Goal: Task Accomplishment & Management: Use online tool/utility

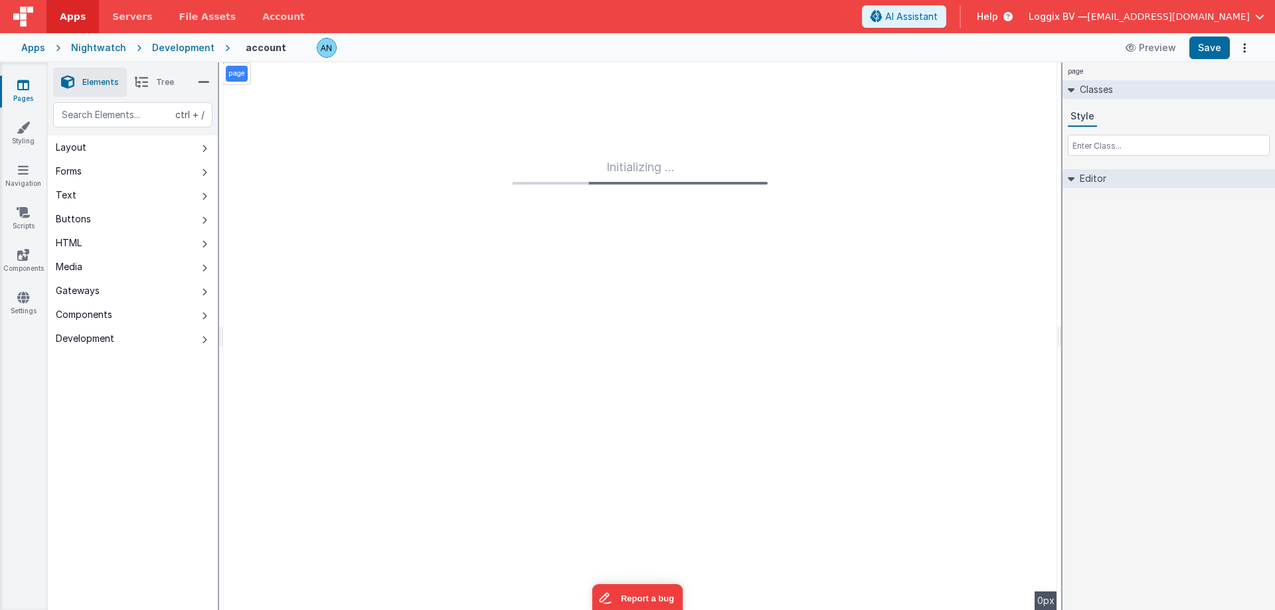
click at [64, 14] on span "Apps" at bounding box center [73, 16] width 26 height 13
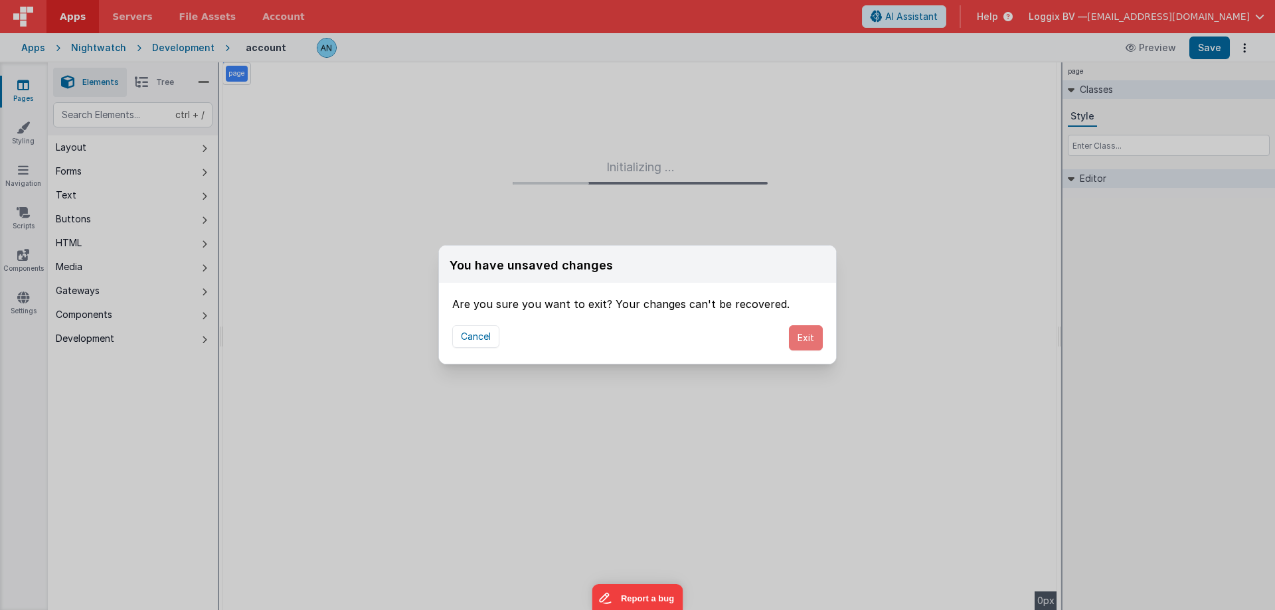
drag, startPoint x: 799, startPoint y: 339, endPoint x: 578, endPoint y: 0, distance: 405.1
click at [799, 338] on button "Exit" at bounding box center [806, 337] width 34 height 25
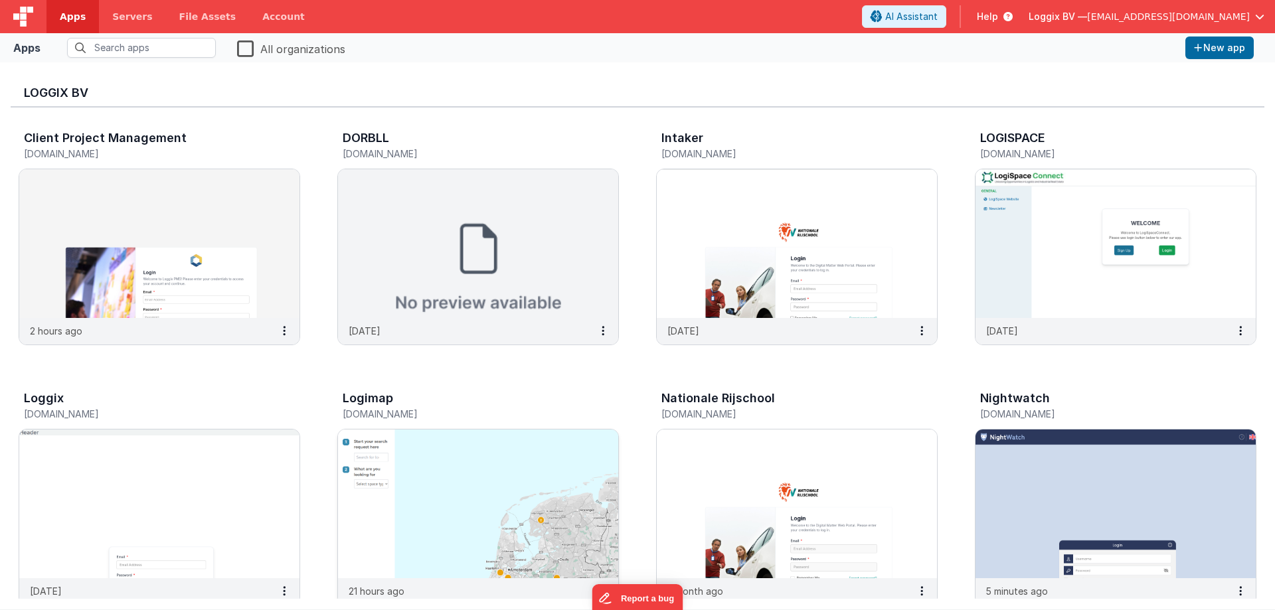
click at [487, 476] on img at bounding box center [478, 504] width 280 height 149
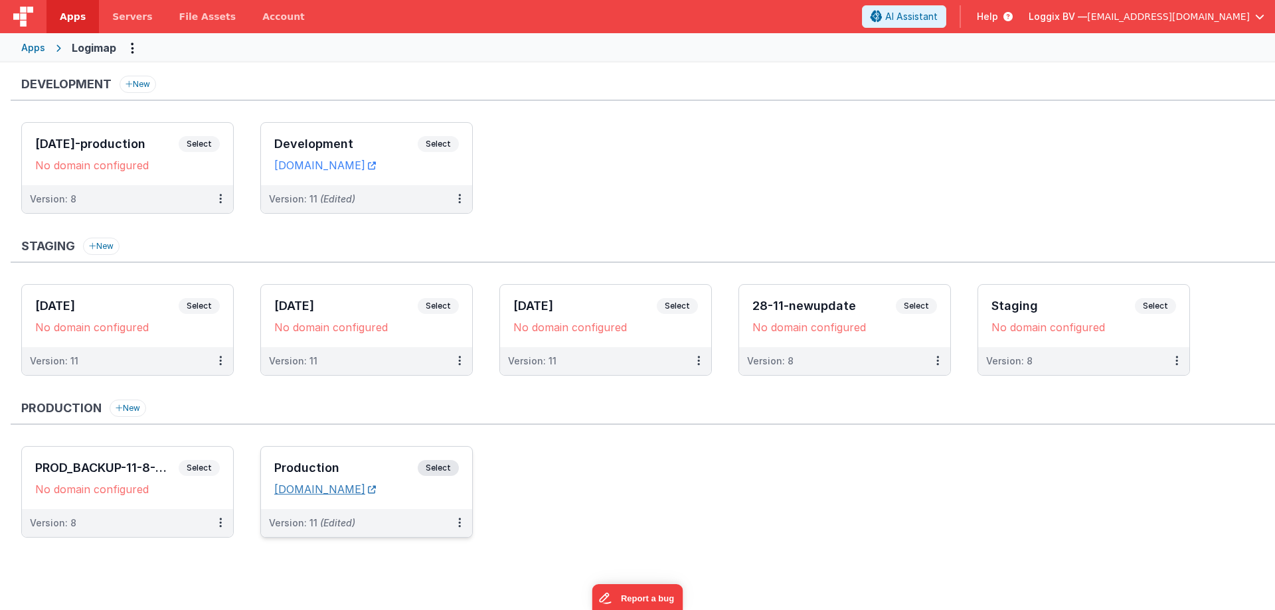
click at [363, 488] on link "[DOMAIN_NAME]" at bounding box center [325, 489] width 102 height 13
drag, startPoint x: 450, startPoint y: 470, endPoint x: 484, endPoint y: 1, distance: 470.8
click at [450, 468] on span "Select" at bounding box center [438, 468] width 41 height 16
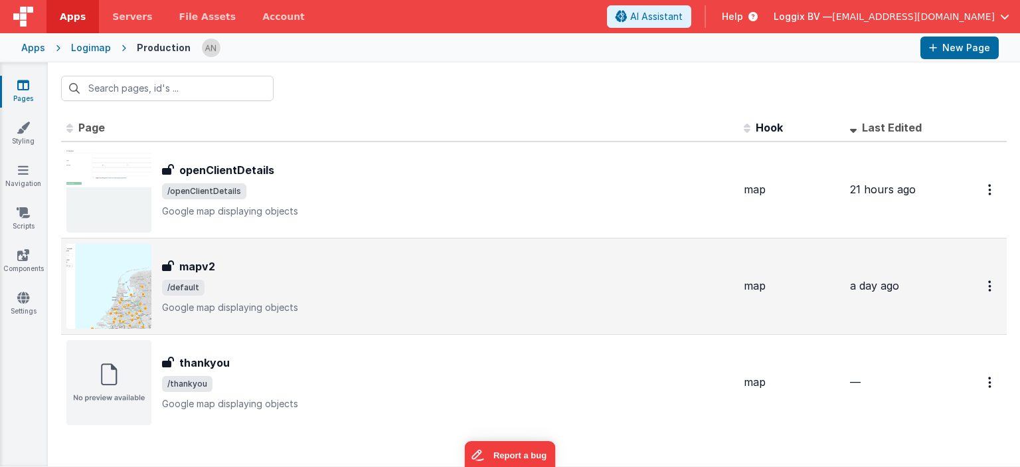
click at [241, 291] on span "/default" at bounding box center [447, 288] width 571 height 16
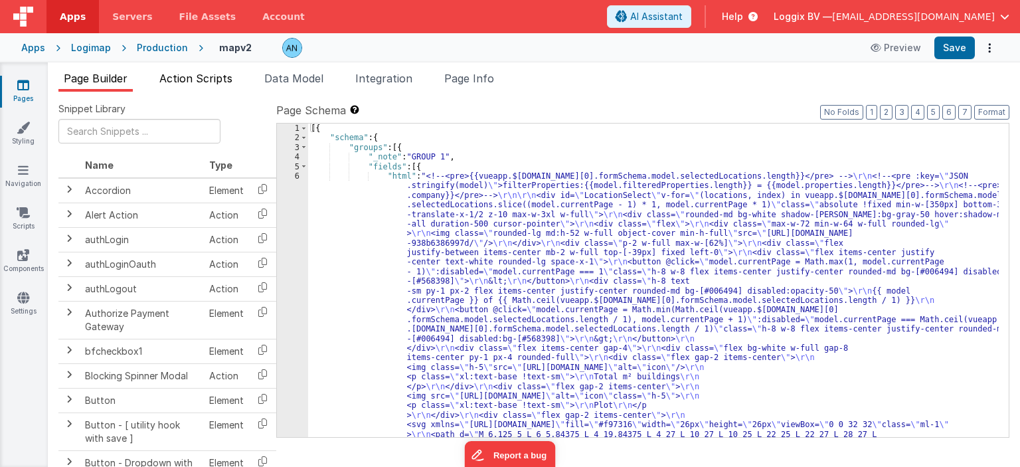
drag, startPoint x: 594, startPoint y: 180, endPoint x: 199, endPoint y: 74, distance: 409.9
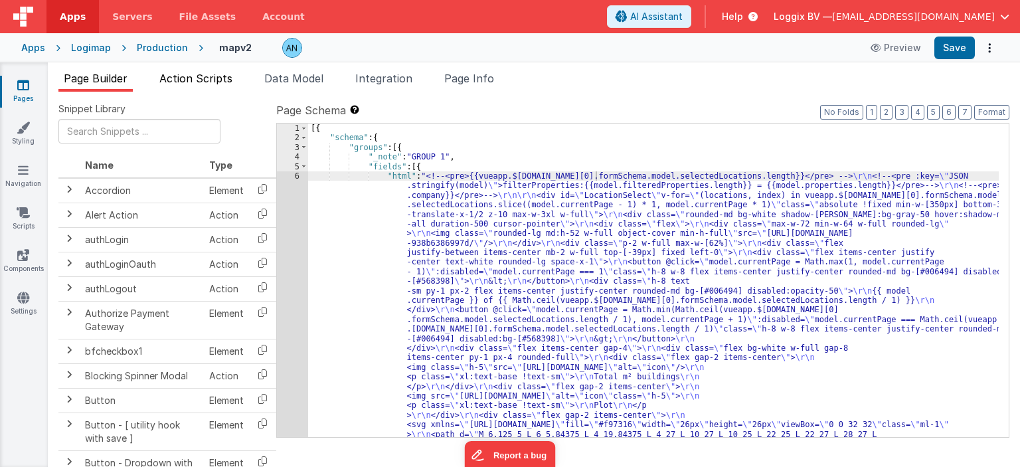
click at [195, 72] on span "Action Scripts" at bounding box center [195, 78] width 73 height 13
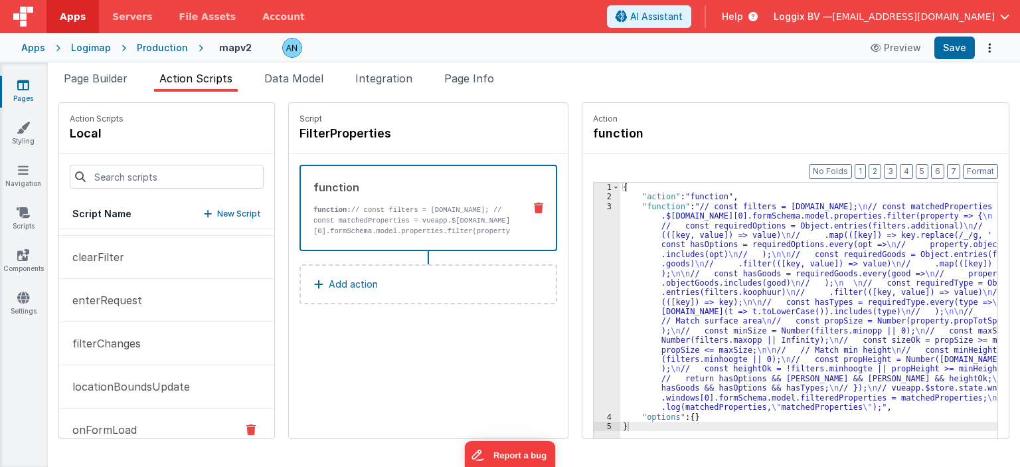
scroll to position [199, 0]
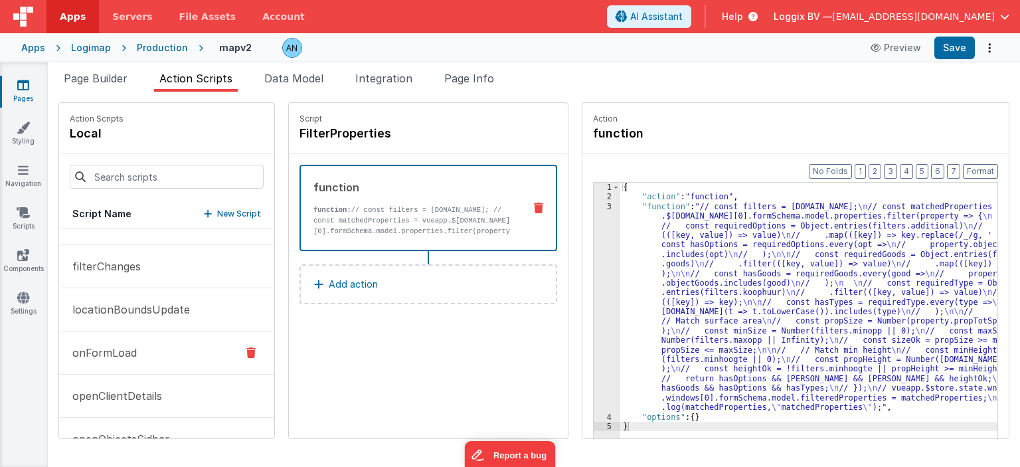
click at [157, 342] on button "onFormLoad" at bounding box center [166, 352] width 215 height 43
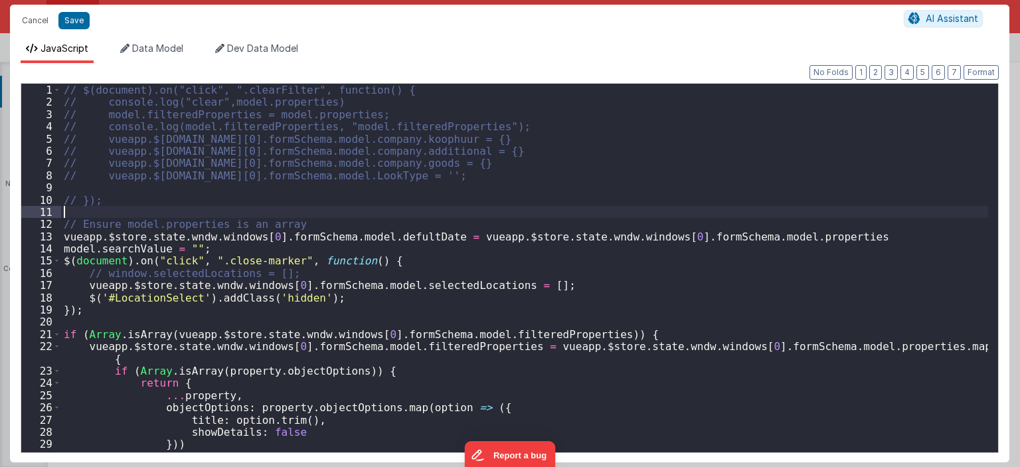
drag, startPoint x: 583, startPoint y: 209, endPoint x: 879, endPoint y: 185, distance: 297.1
click at [583, 209] on div "// $(document).on("click", ".clearFilter", function() { // console.log("clear",…" at bounding box center [525, 280] width 928 height 393
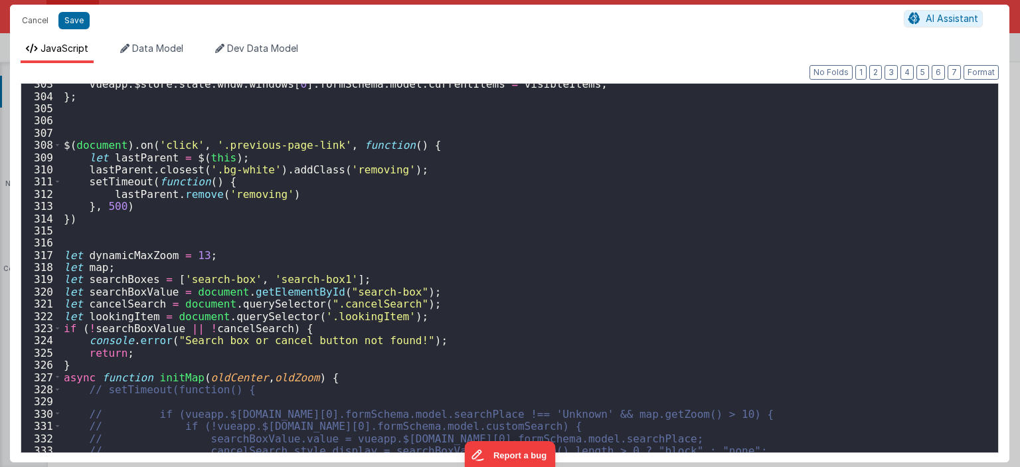
scroll to position [3709, 0]
click at [683, 227] on div "vueapp . $store . state . wndw . windows [ 0 ] . formSchema . model . currentIt…" at bounding box center [525, 274] width 928 height 393
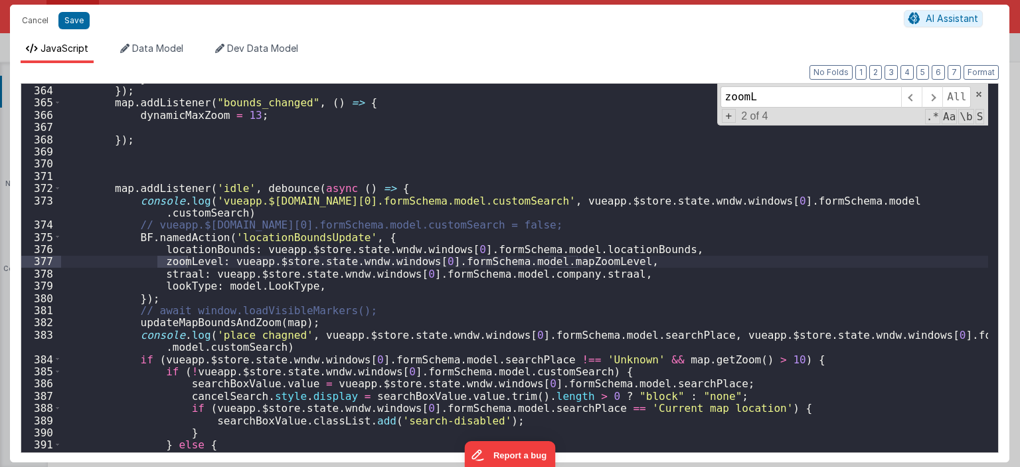
scroll to position [4447, 0]
type input "zoomL"
click at [584, 258] on div "} }) ; map . addListener ( "bounds_changed" , ( ) => { dynamicMaxZoom = 13 ; })…" at bounding box center [525, 268] width 928 height 393
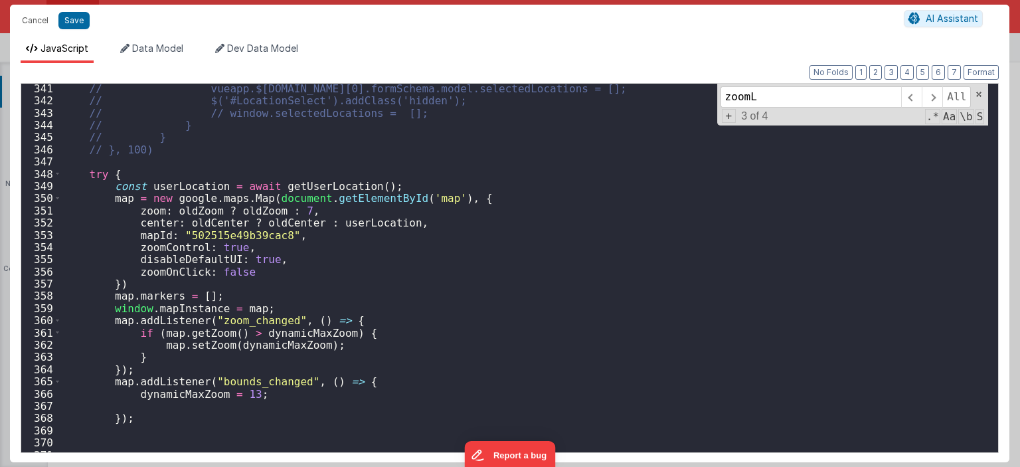
scroll to position [4168, 0]
click at [27, 18] on button "Cancel" at bounding box center [35, 20] width 40 height 19
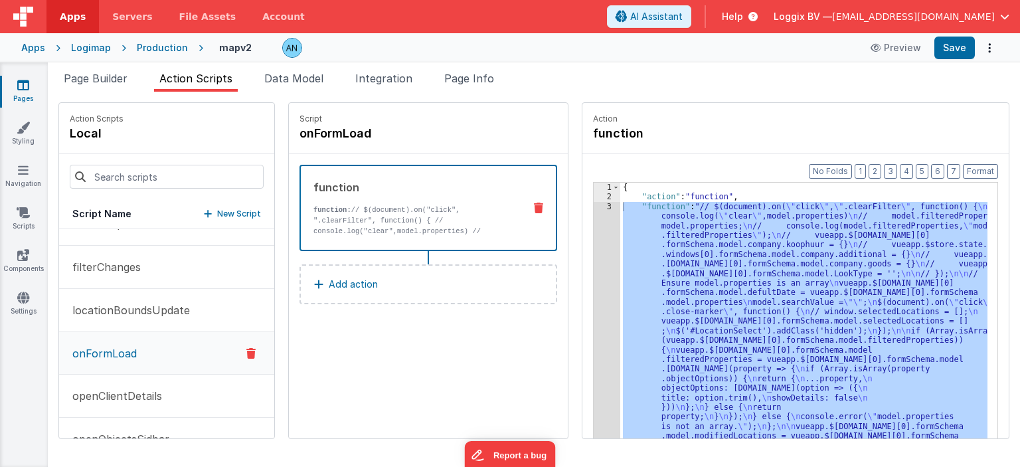
click at [97, 46] on div "Logimap" at bounding box center [91, 47] width 40 height 13
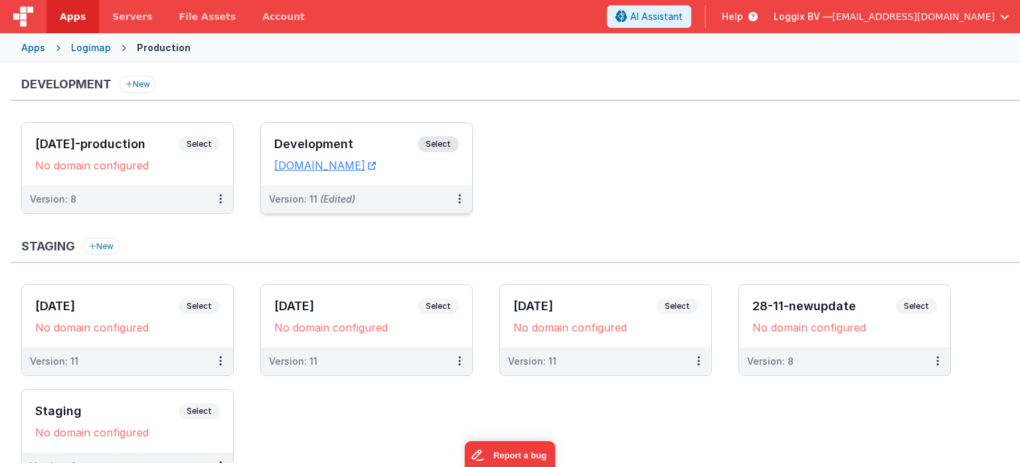
click at [438, 140] on span "Select" at bounding box center [438, 144] width 41 height 16
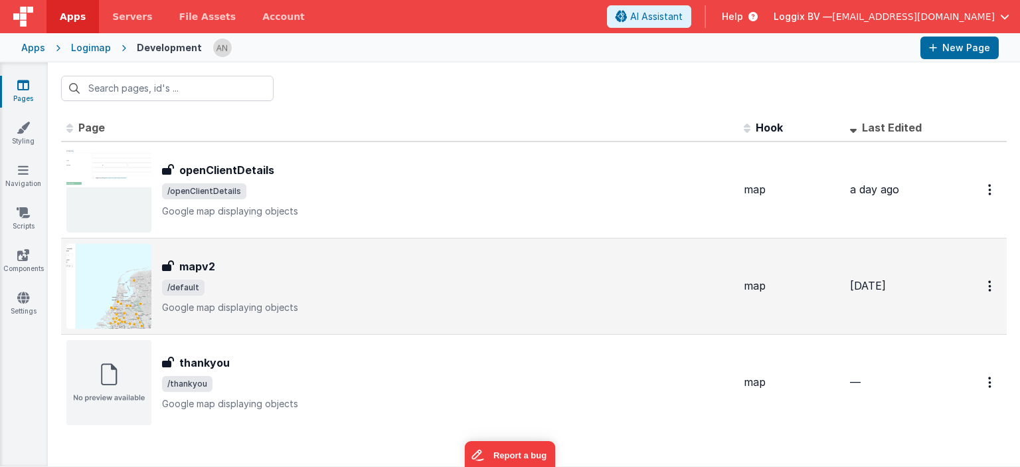
click at [252, 272] on div "mapv2" at bounding box center [447, 266] width 571 height 16
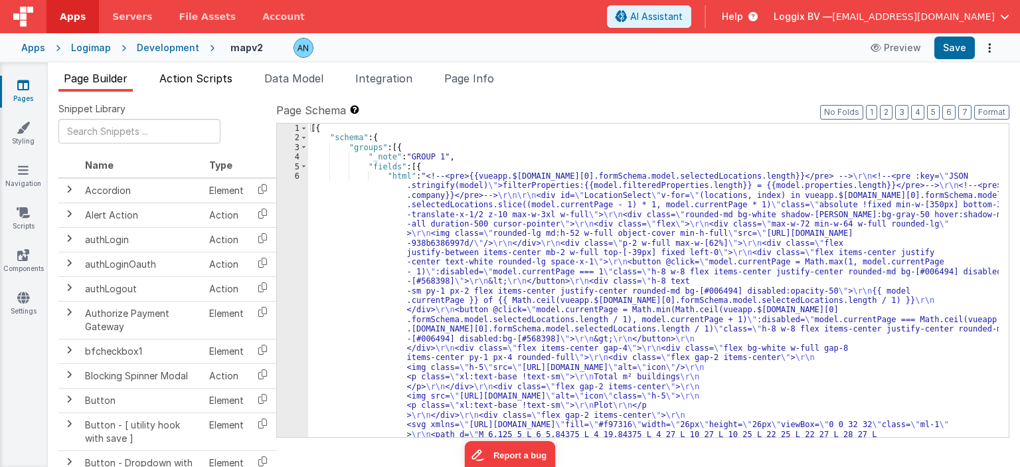
click at [185, 77] on span "Action Scripts" at bounding box center [195, 78] width 73 height 13
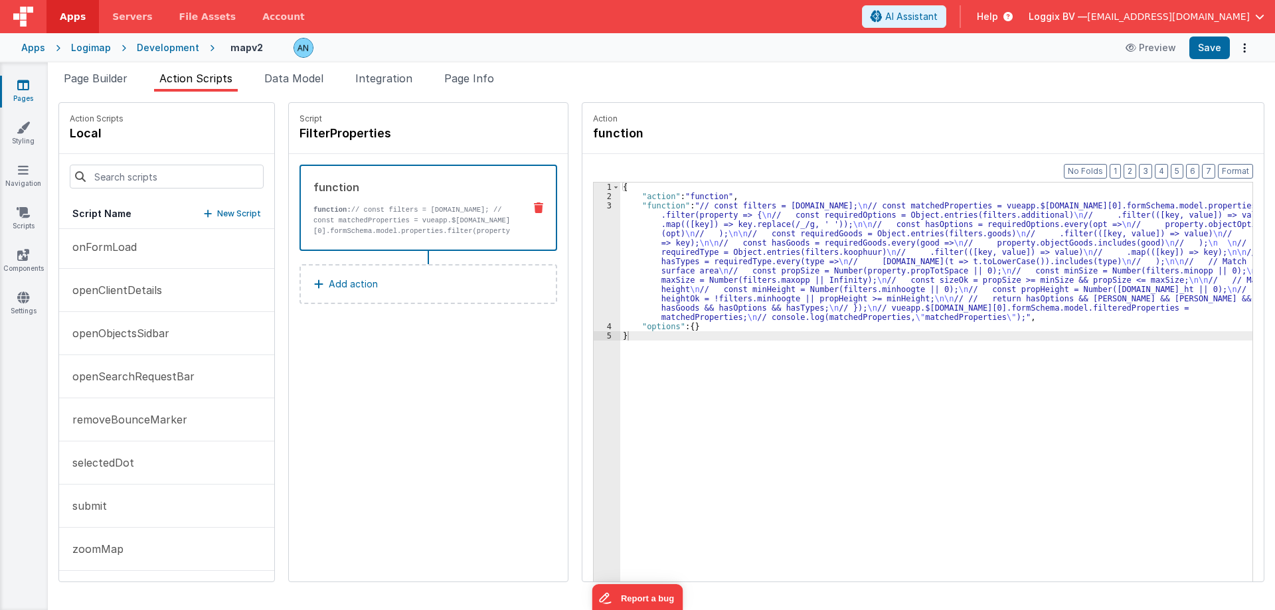
scroll to position [305, 0]
click at [162, 261] on button "onFormLoad" at bounding box center [166, 247] width 215 height 43
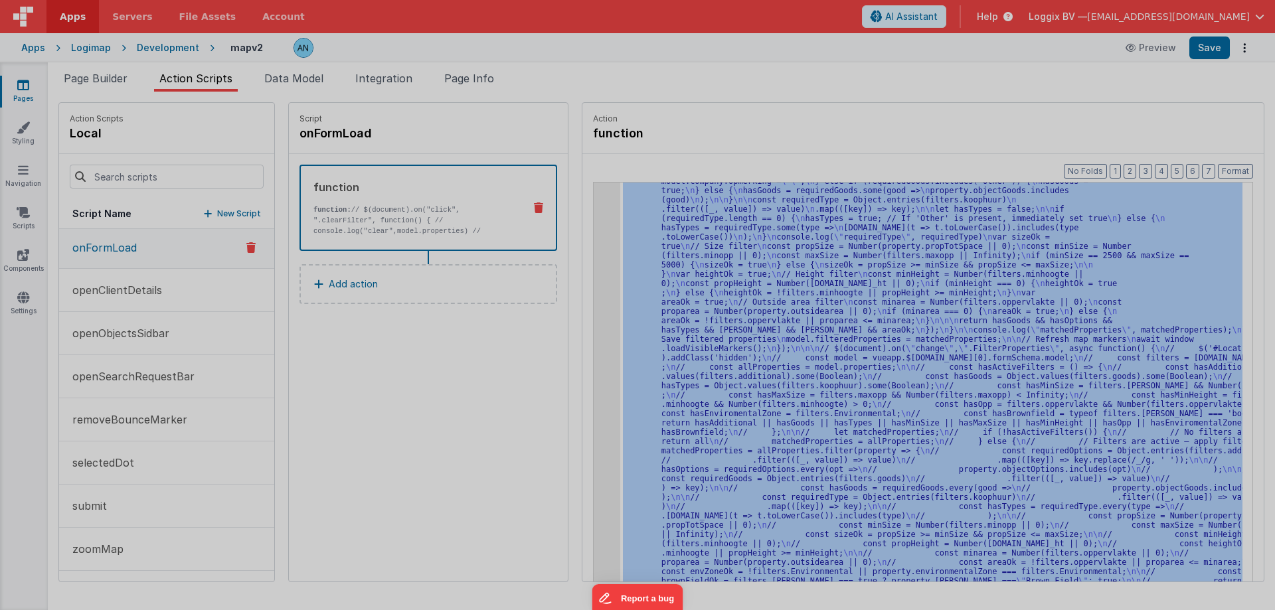
click at [590, 208] on div "// $(document).on("click", ".clearFilter", function() { // console.log("clear",…" at bounding box center [653, 339] width 1178 height 535
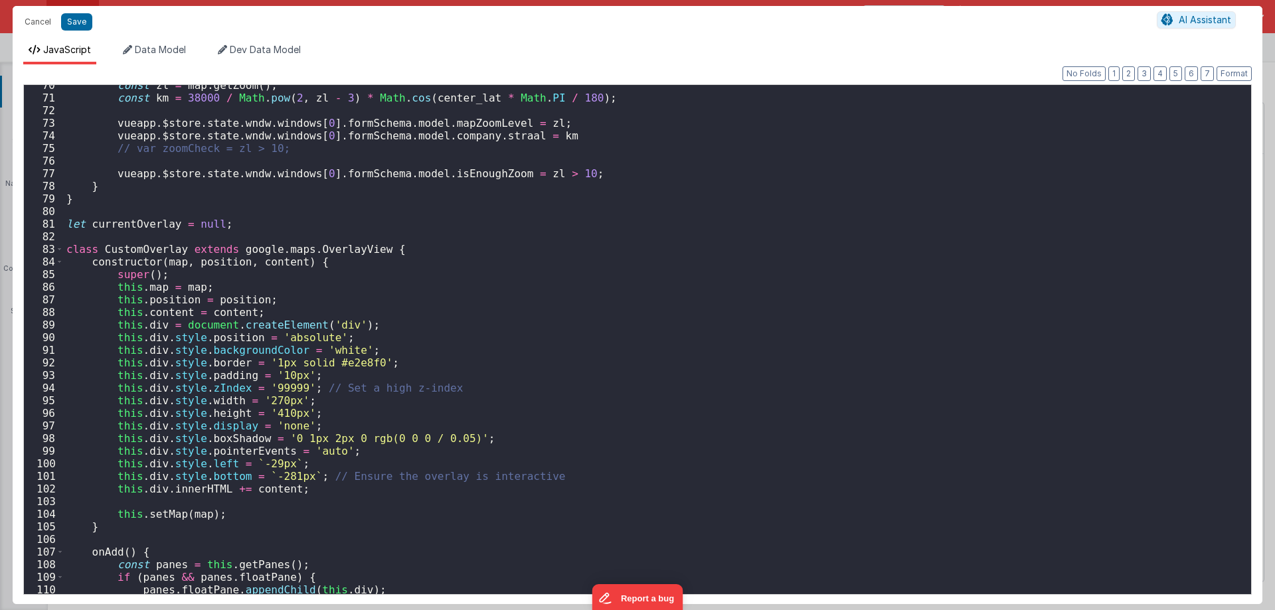
scroll to position [797, 0]
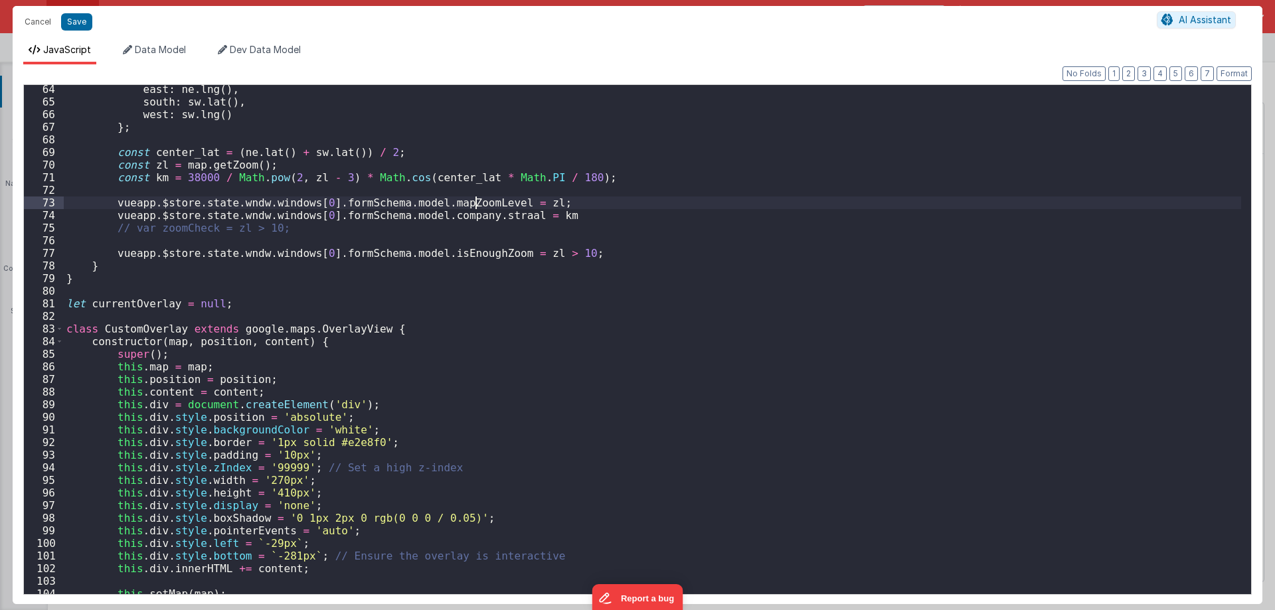
click at [476, 208] on div "east : ne . lng ( ) , south : sw . lat ( ) , west : sw . lng ( ) } ; const cent…" at bounding box center [653, 350] width 1178 height 535
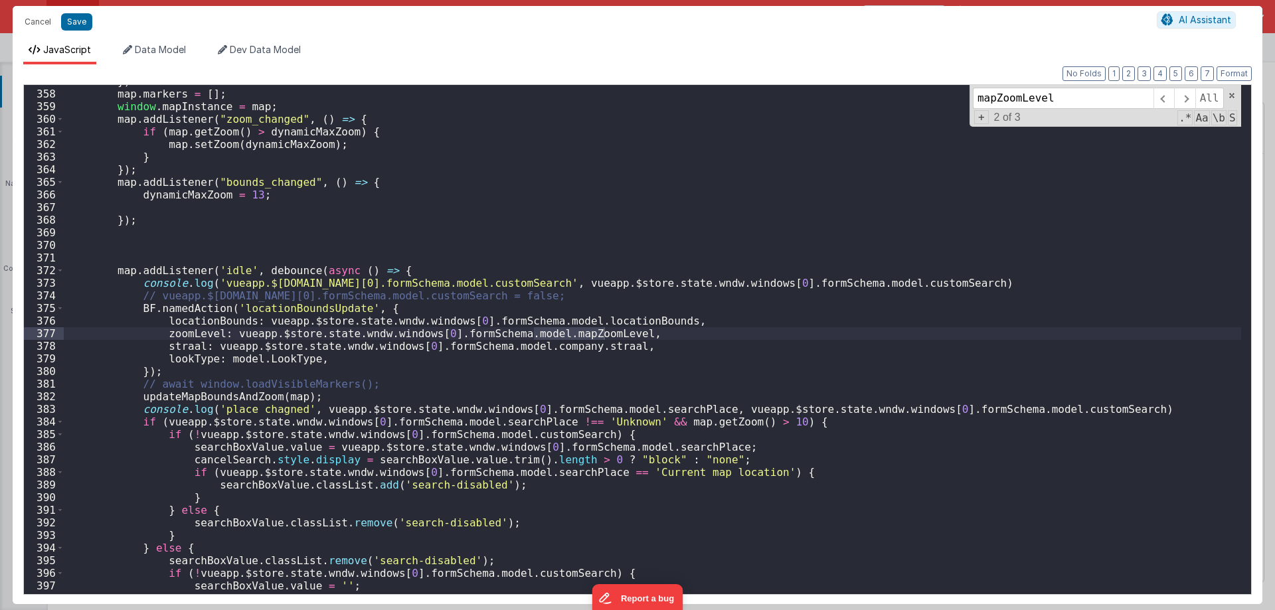
scroll to position [4503, 0]
click at [43, 17] on button "Cancel" at bounding box center [38, 22] width 40 height 19
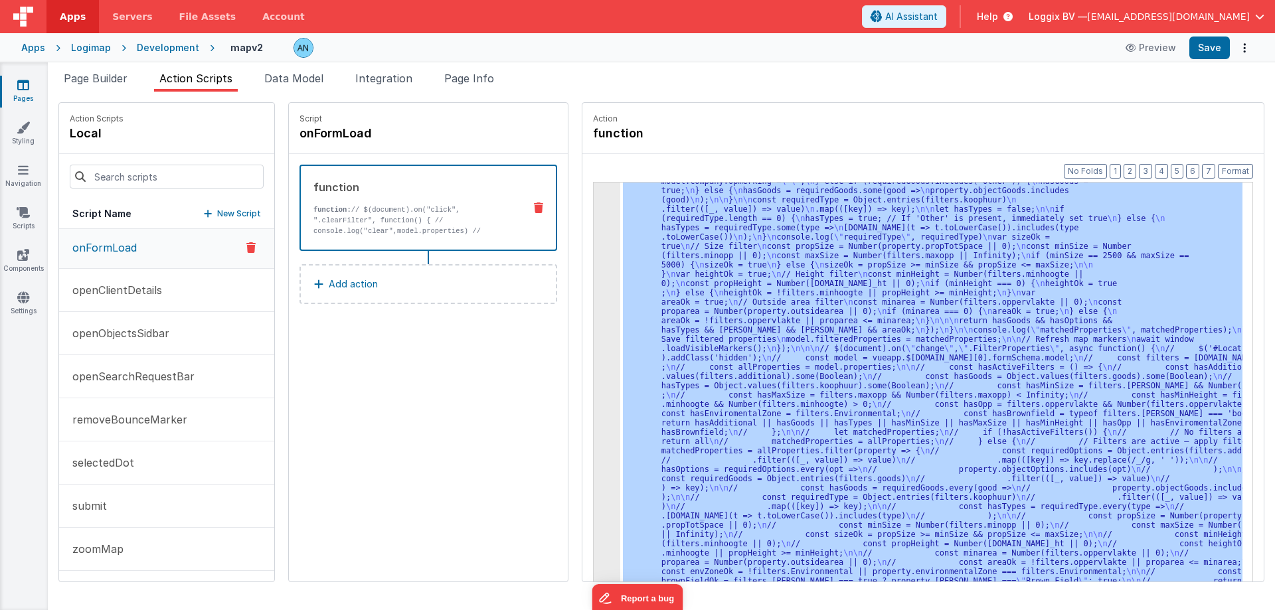
click at [82, 16] on link "Apps" at bounding box center [72, 16] width 52 height 33
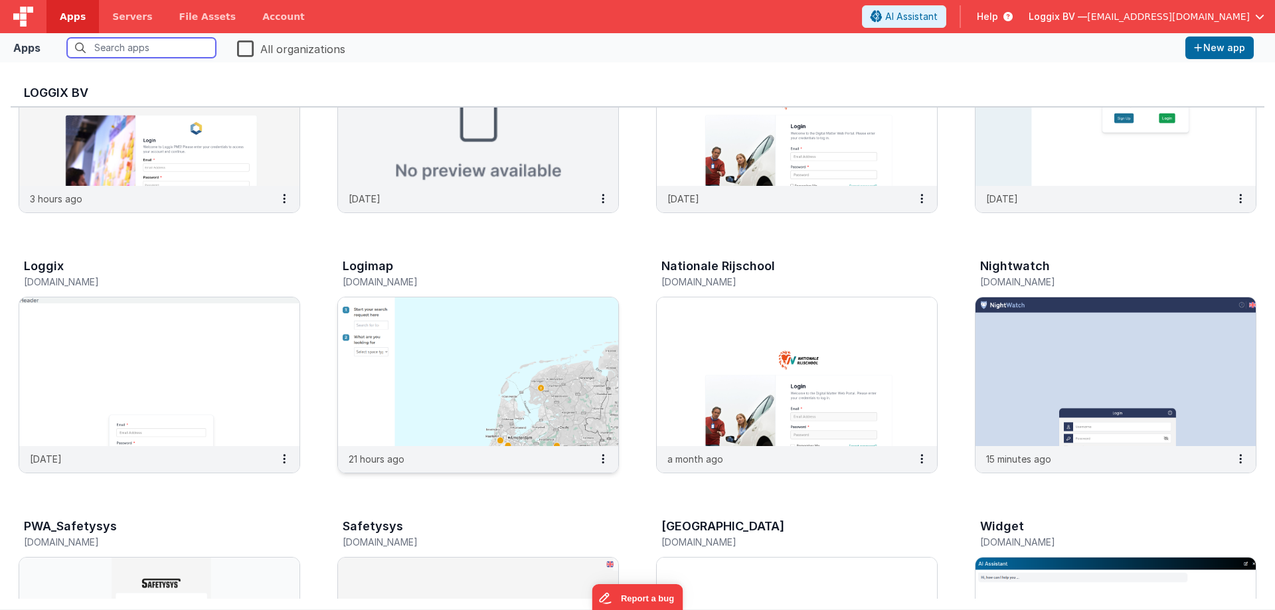
scroll to position [133, 0]
click at [486, 405] on img at bounding box center [478, 371] width 280 height 149
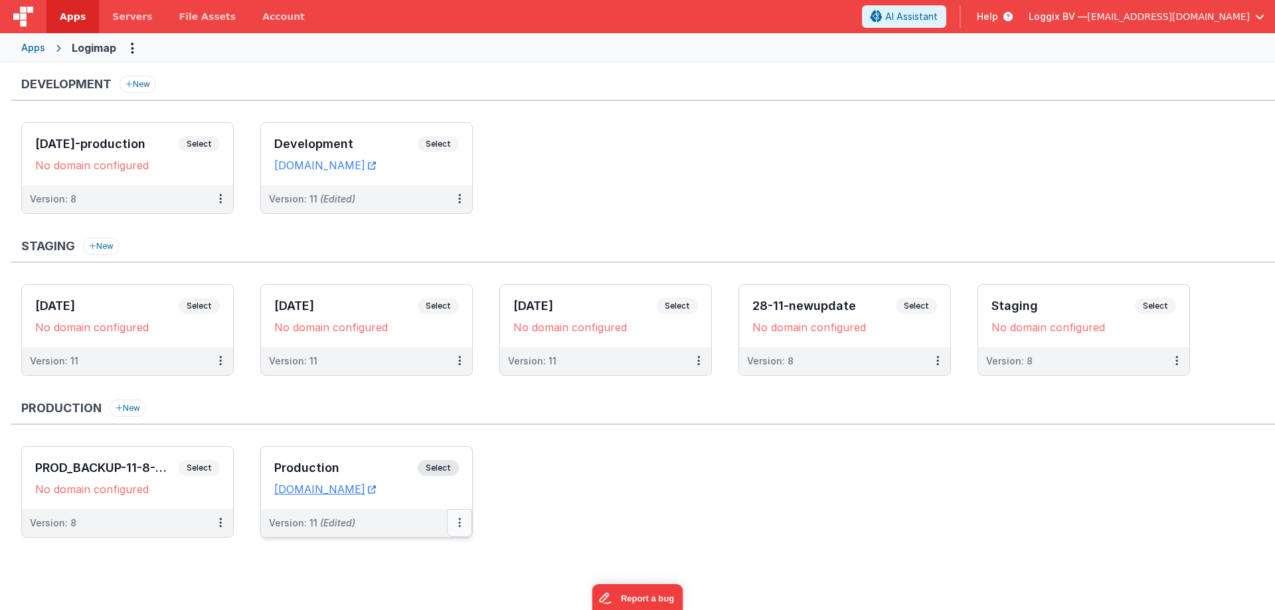
click at [461, 524] on button at bounding box center [459, 523] width 25 height 28
click at [518, 538] on div at bounding box center [637, 305] width 1275 height 610
click at [456, 519] on button at bounding box center [459, 523] width 25 height 28
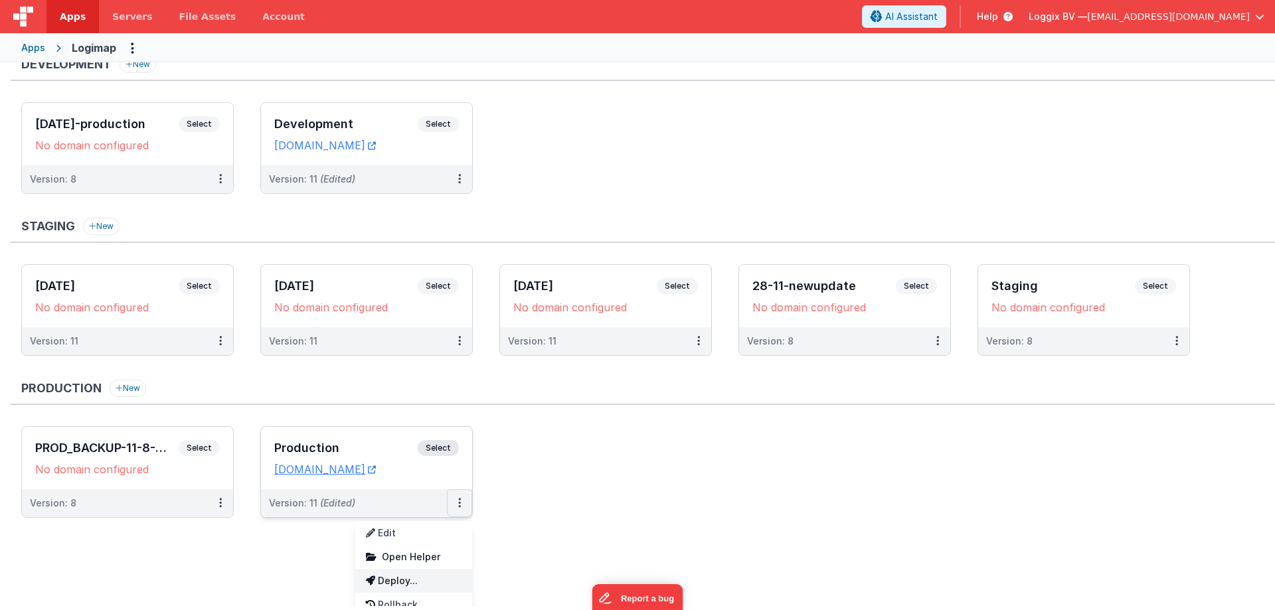
scroll to position [31, 0]
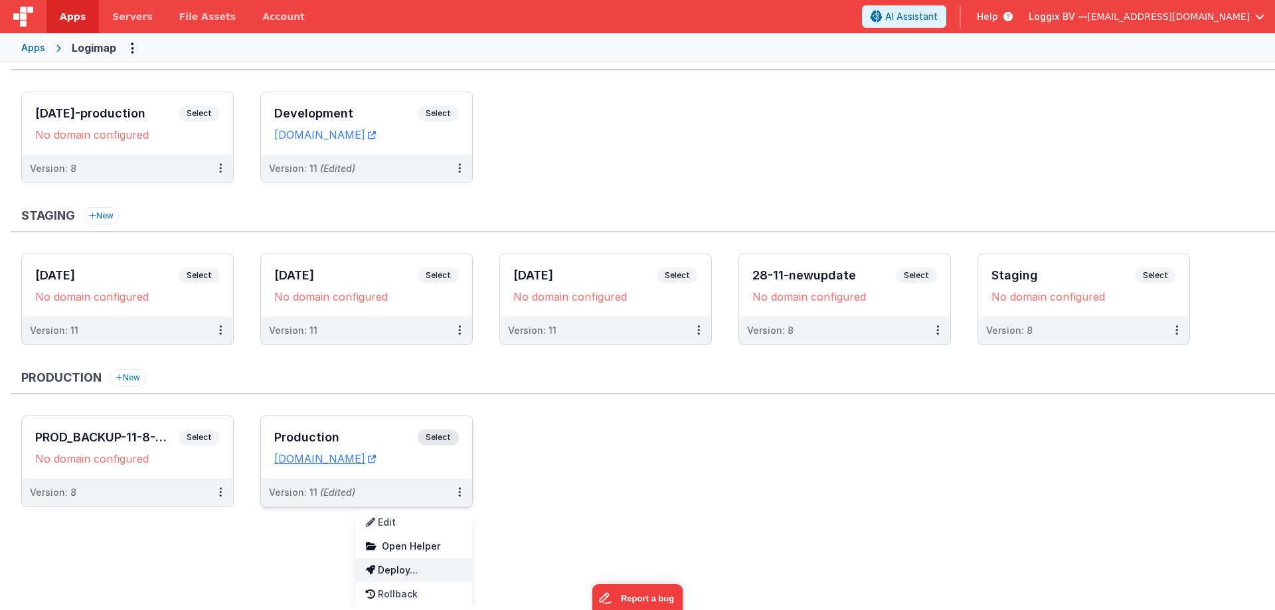
click at [438, 571] on link "Deploy..." at bounding box center [413, 571] width 117 height 24
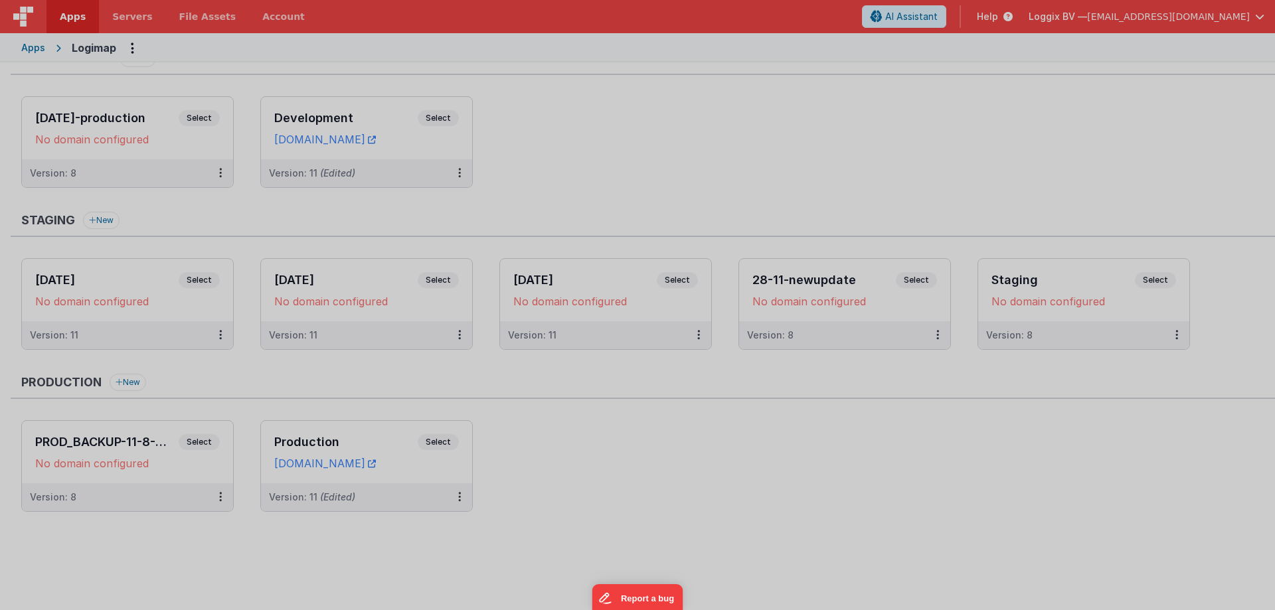
scroll to position [0, 0]
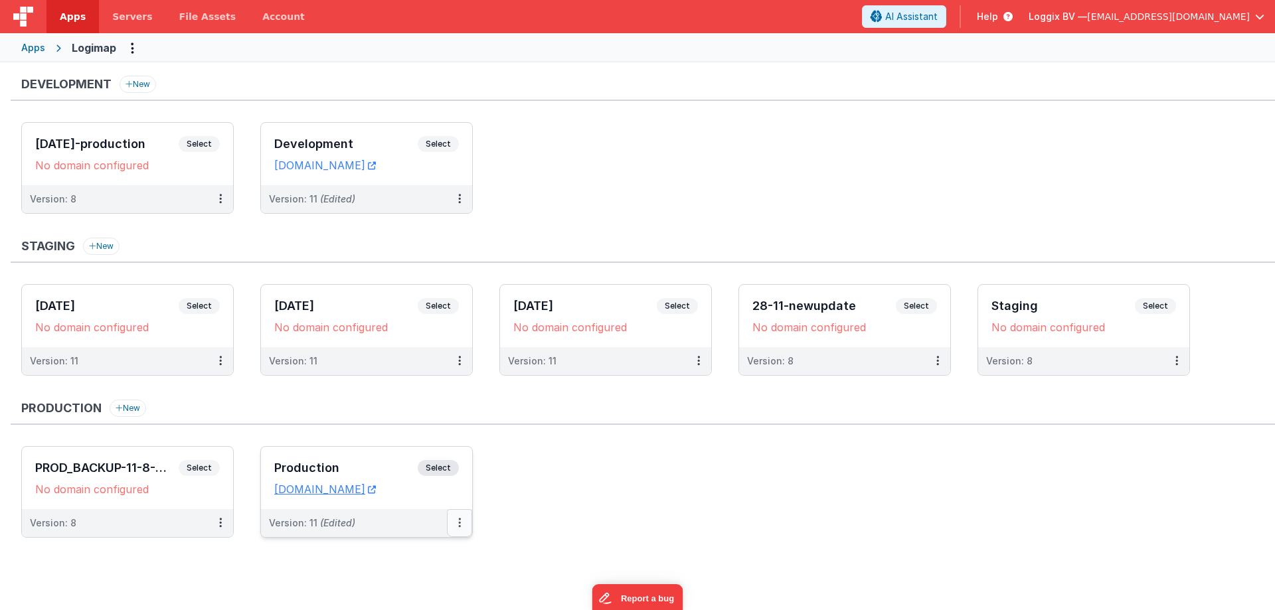
click at [456, 523] on button at bounding box center [459, 523] width 25 height 28
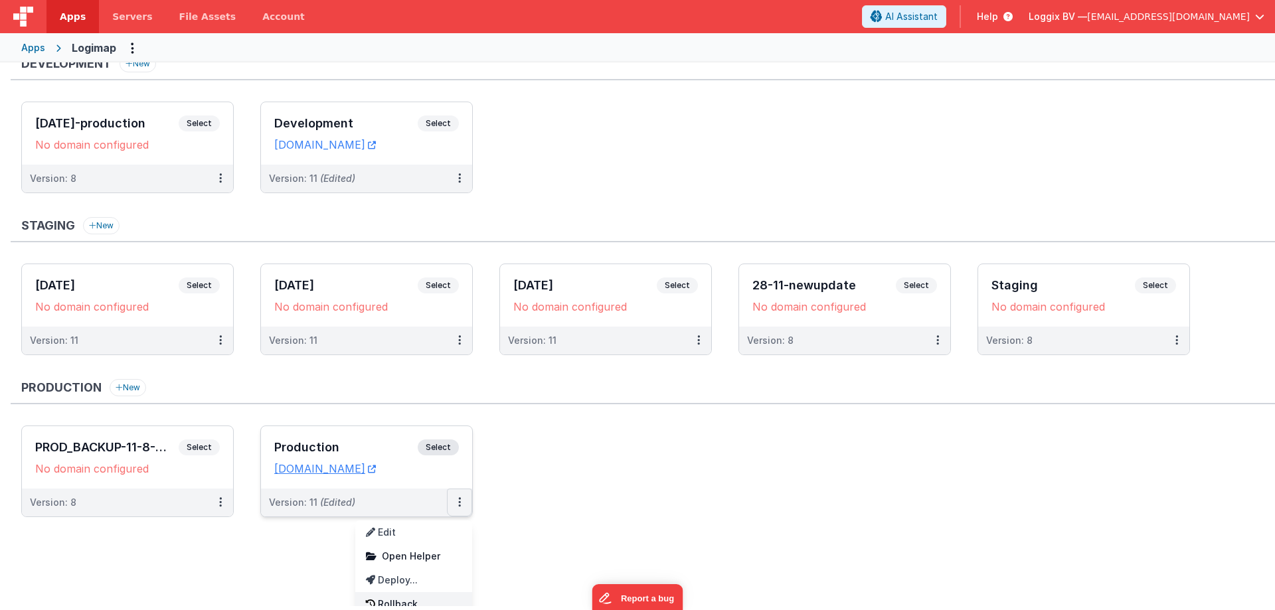
scroll to position [31, 0]
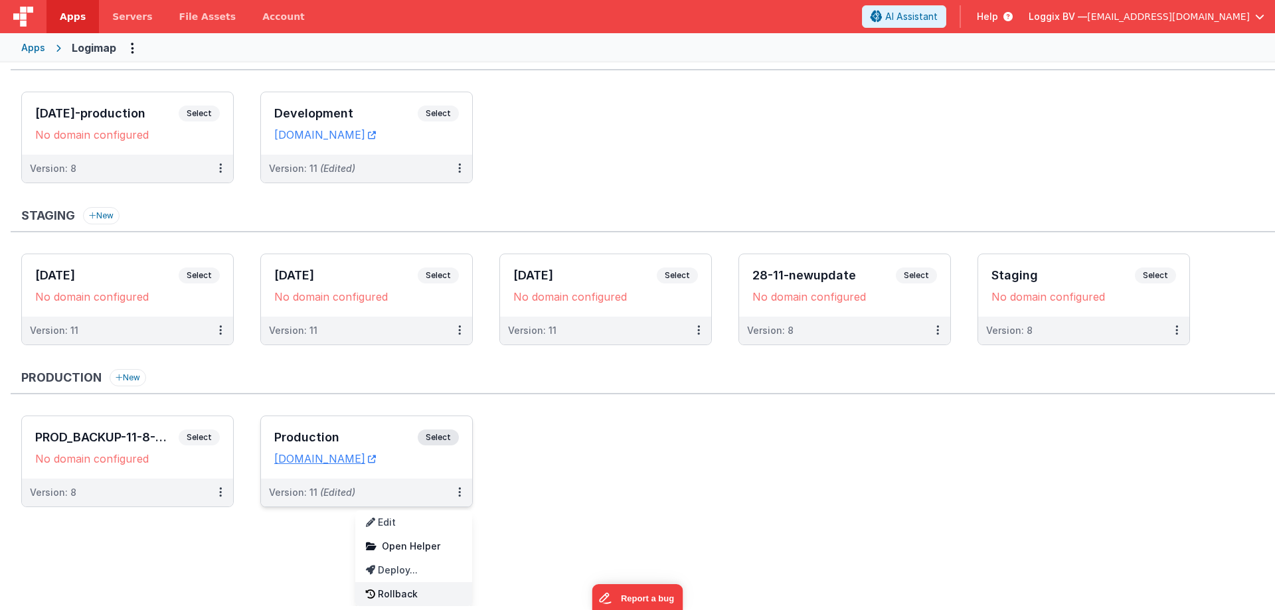
click at [430, 593] on link "Rollback" at bounding box center [413, 595] width 117 height 24
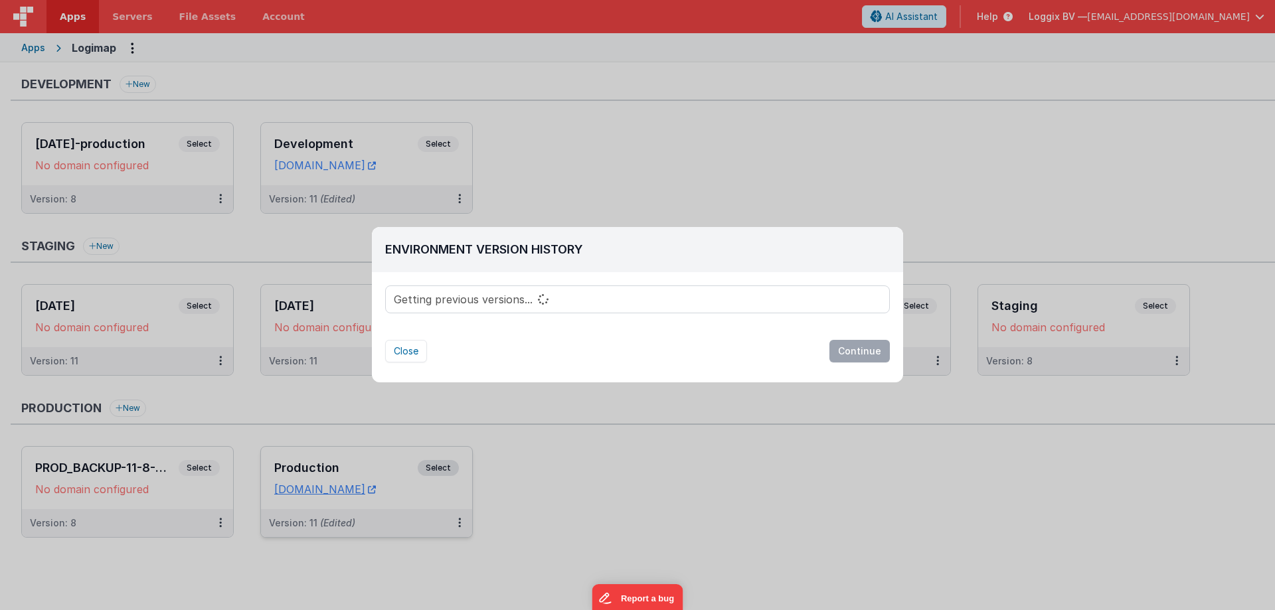
scroll to position [0, 0]
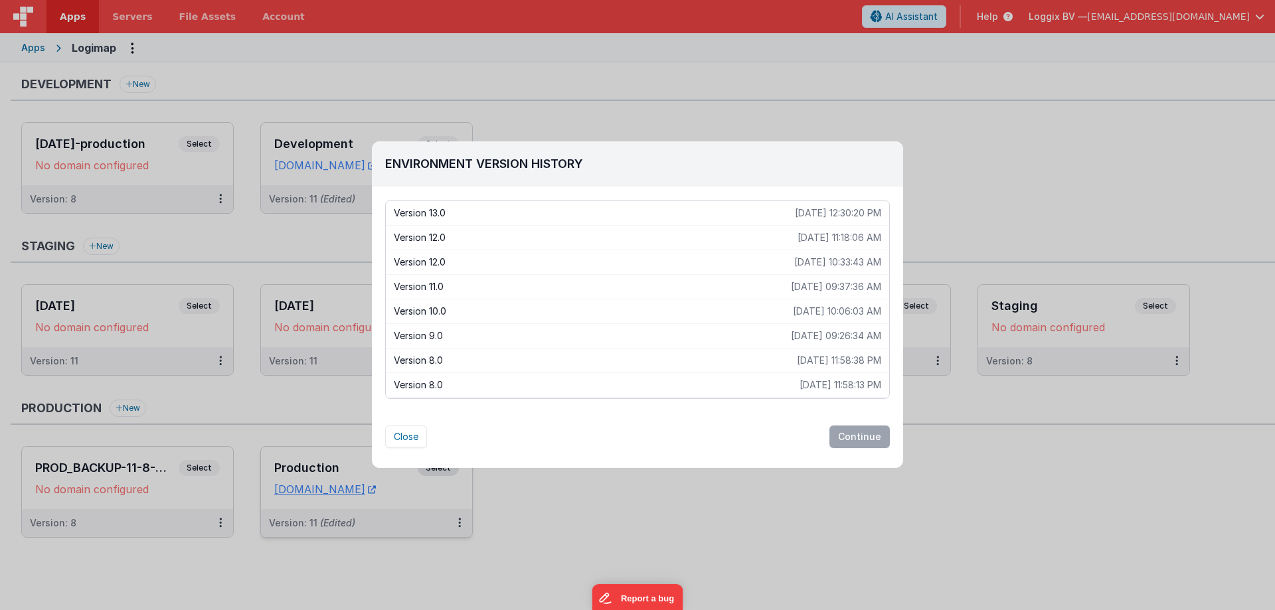
click at [791, 533] on div "Environment Version History Version 13.0 2025-08-12 12:30:20 PM Version 12.0 20…" at bounding box center [637, 305] width 1275 height 610
click at [410, 439] on button "Close" at bounding box center [406, 437] width 42 height 23
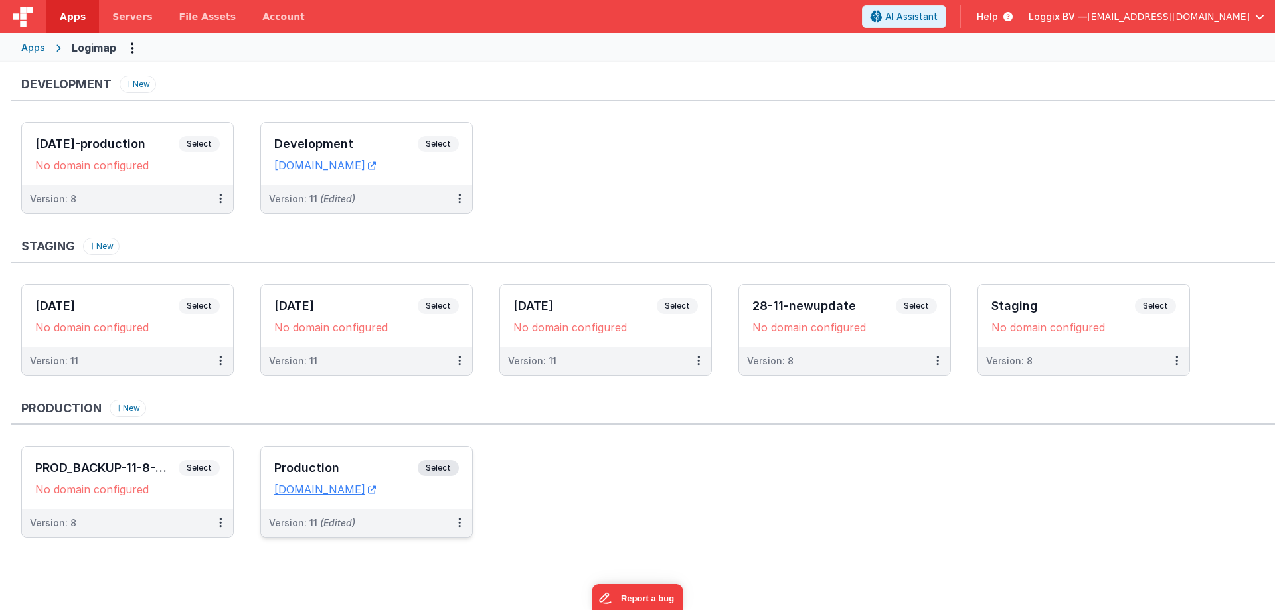
click at [636, 464] on ul "PROD_BACKUP-11-8-2025 Select URLs No domain configured Version: 8 Production Se…" at bounding box center [648, 498] width 1254 height 105
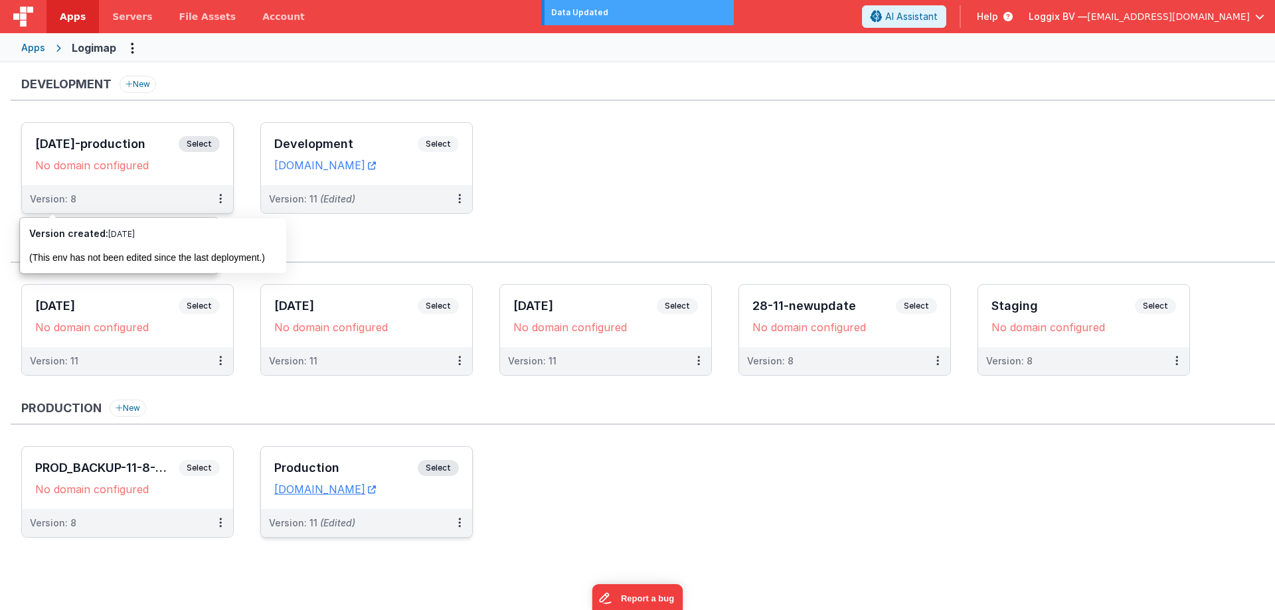
click at [189, 140] on span "Select" at bounding box center [199, 144] width 41 height 16
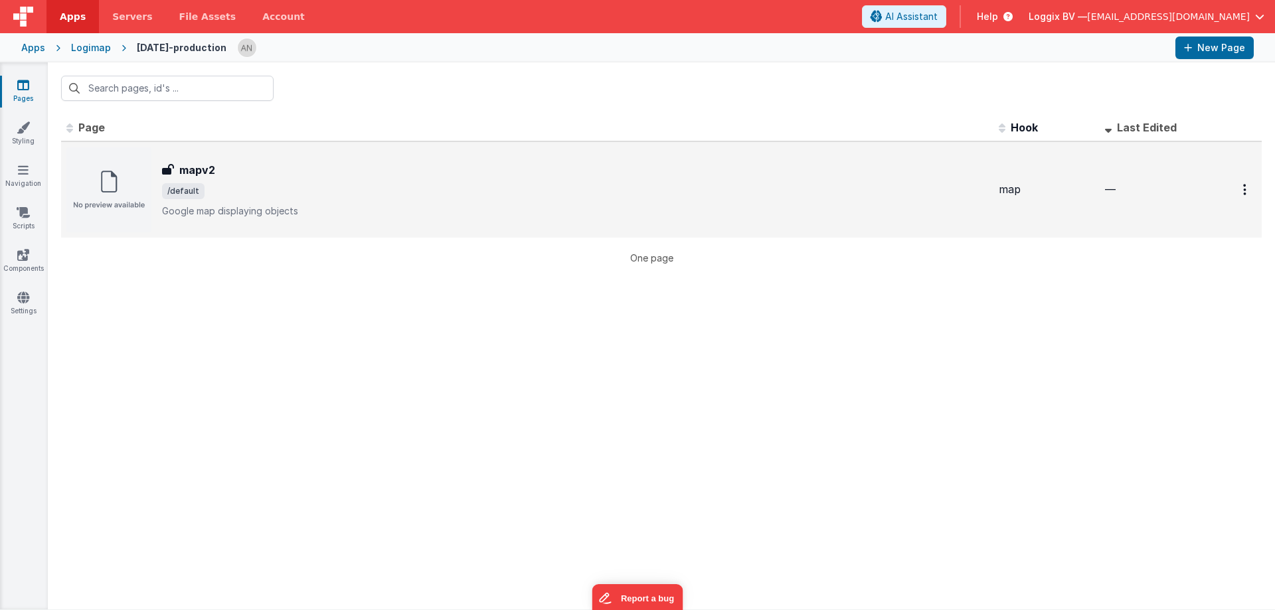
click at [364, 181] on div "mapv2 mapv2 /default Google map displaying objects" at bounding box center [575, 190] width 826 height 56
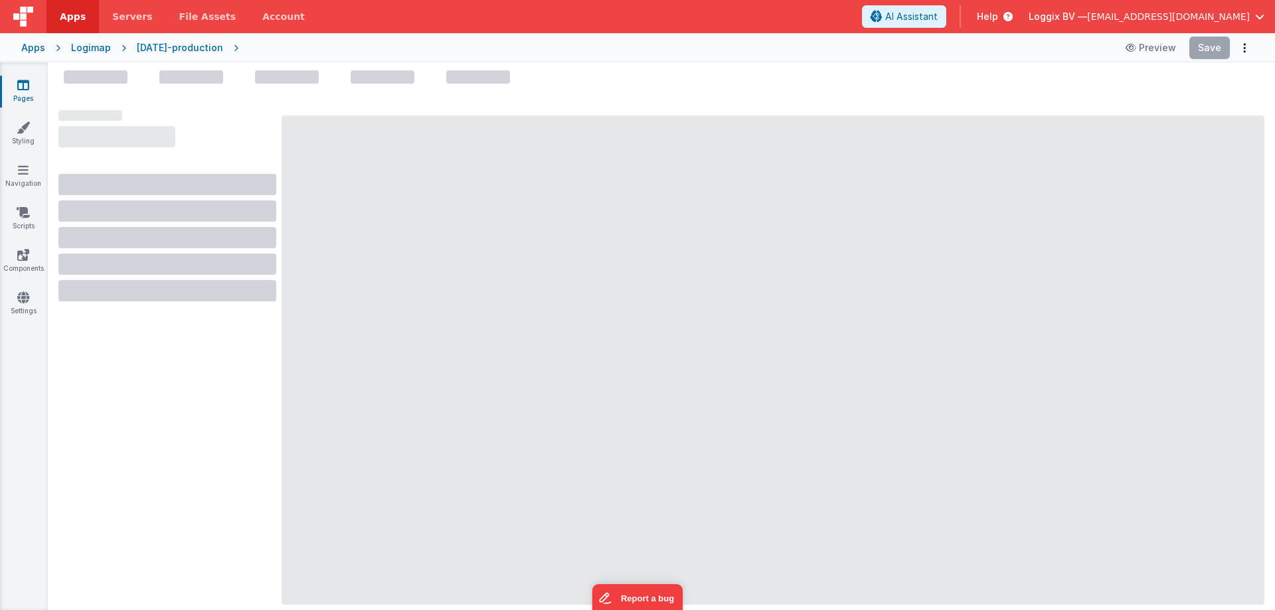
click at [34, 86] on link "Pages" at bounding box center [23, 91] width 48 height 27
